Goal: Complete application form: Complete application form

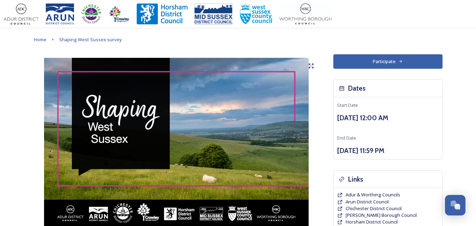
click at [390, 63] on button "Participate" at bounding box center [387, 61] width 109 height 14
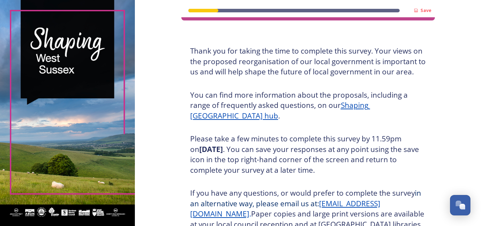
scroll to position [113, 0]
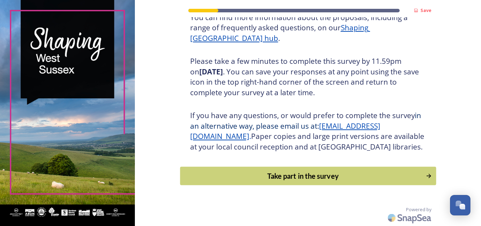
click at [321, 175] on div "Take part in the survey" at bounding box center [303, 175] width 238 height 11
